Goal: Transaction & Acquisition: Book appointment/travel/reservation

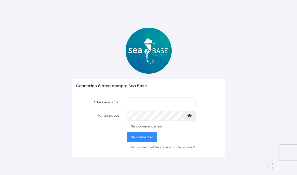
scroll to position [75, 0]
type input "[PERSON_NAME][EMAIL_ADDRESS][PERSON_NAME][DOMAIN_NAME]"
click at [188, 118] on button "button" at bounding box center [190, 116] width 12 height 10
click at [139, 137] on span "Se connecter" at bounding box center [142, 137] width 22 height 5
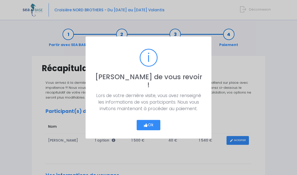
click at [144, 126] on icon "button" at bounding box center [146, 126] width 5 height 0
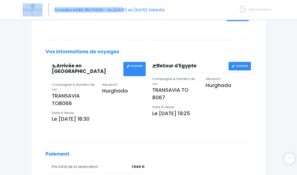
scroll to position [174, 0]
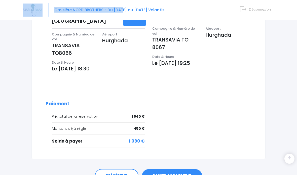
click at [161, 170] on link "PASSER AU PAIEMENT" at bounding box center [172, 176] width 60 height 13
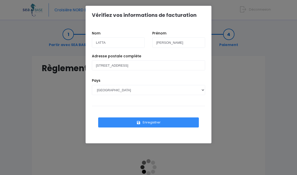
click at [143, 122] on button "Enregistrer" at bounding box center [148, 123] width 101 height 10
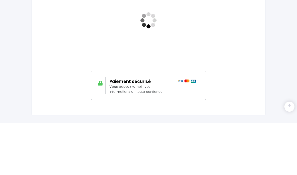
scroll to position [131, 0]
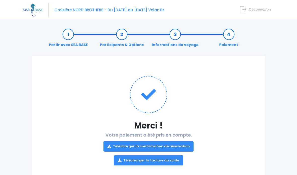
click at [127, 146] on link "Télécharger la confirmation de réservation" at bounding box center [149, 147] width 91 height 10
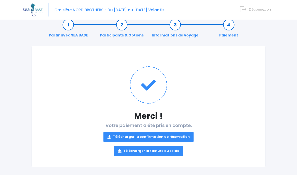
scroll to position [14, 0]
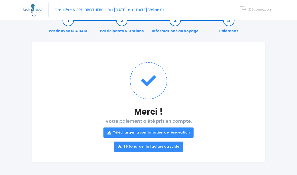
click at [135, 148] on link "Télécharger la facture du solde" at bounding box center [149, 147] width 70 height 10
